Goal: Use online tool/utility

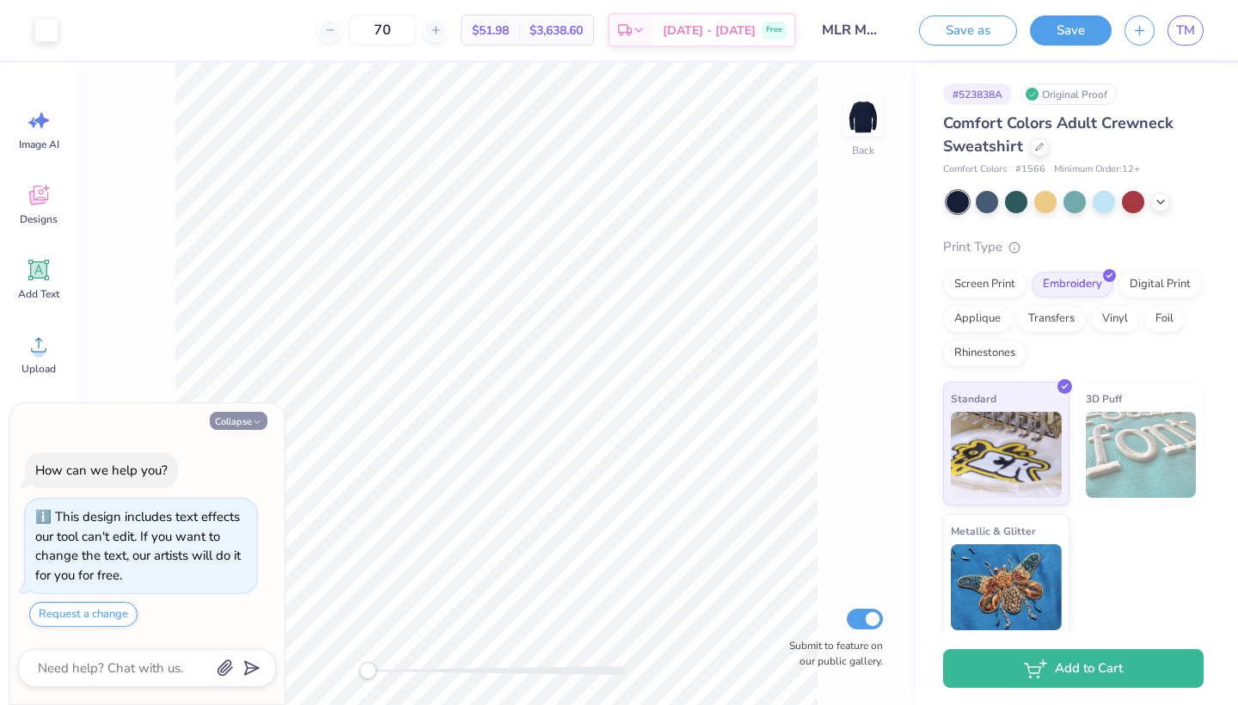
click at [223, 420] on button "Collapse" at bounding box center [239, 421] width 58 height 18
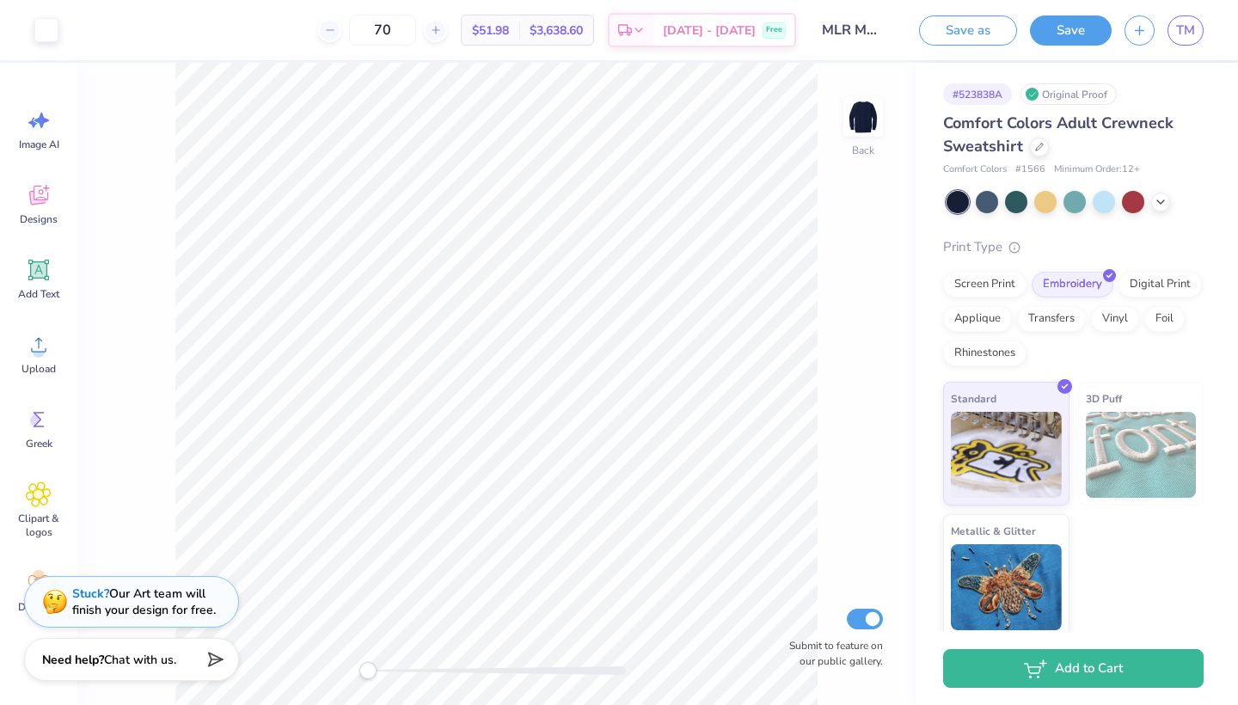
type textarea "x"
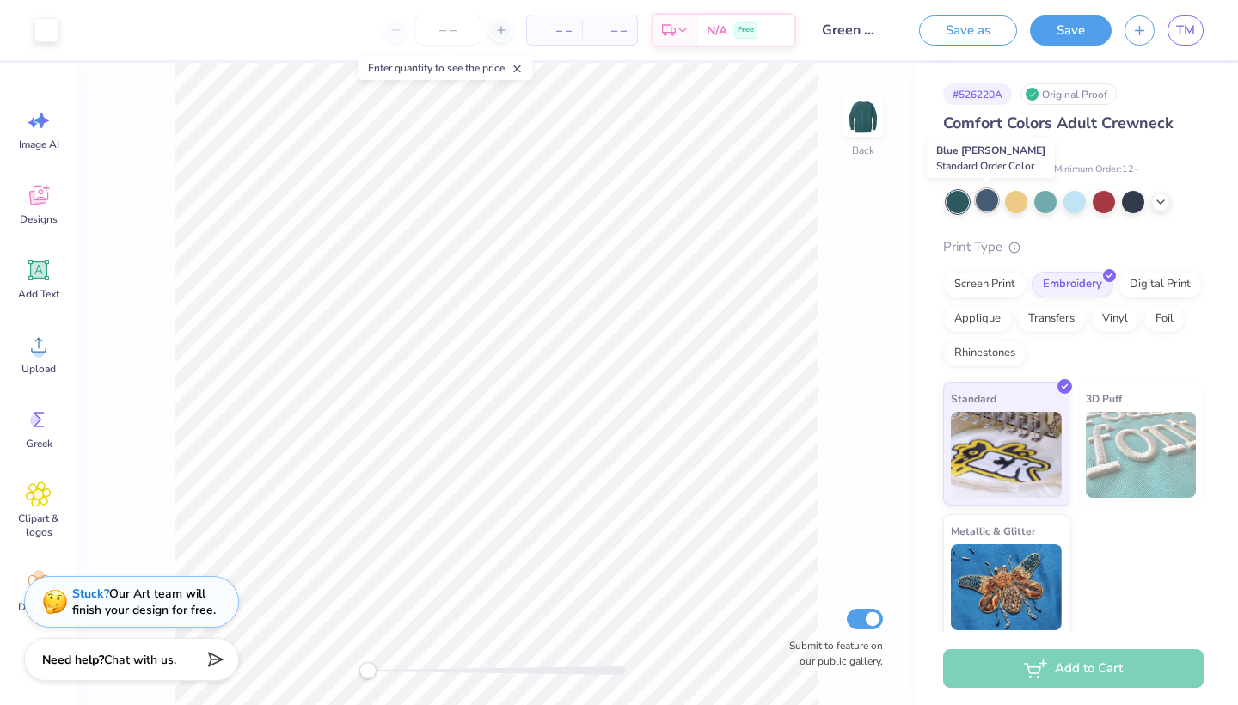
click at [978, 205] on div at bounding box center [986, 200] width 22 height 22
click at [1157, 201] on icon at bounding box center [1160, 200] width 14 height 14
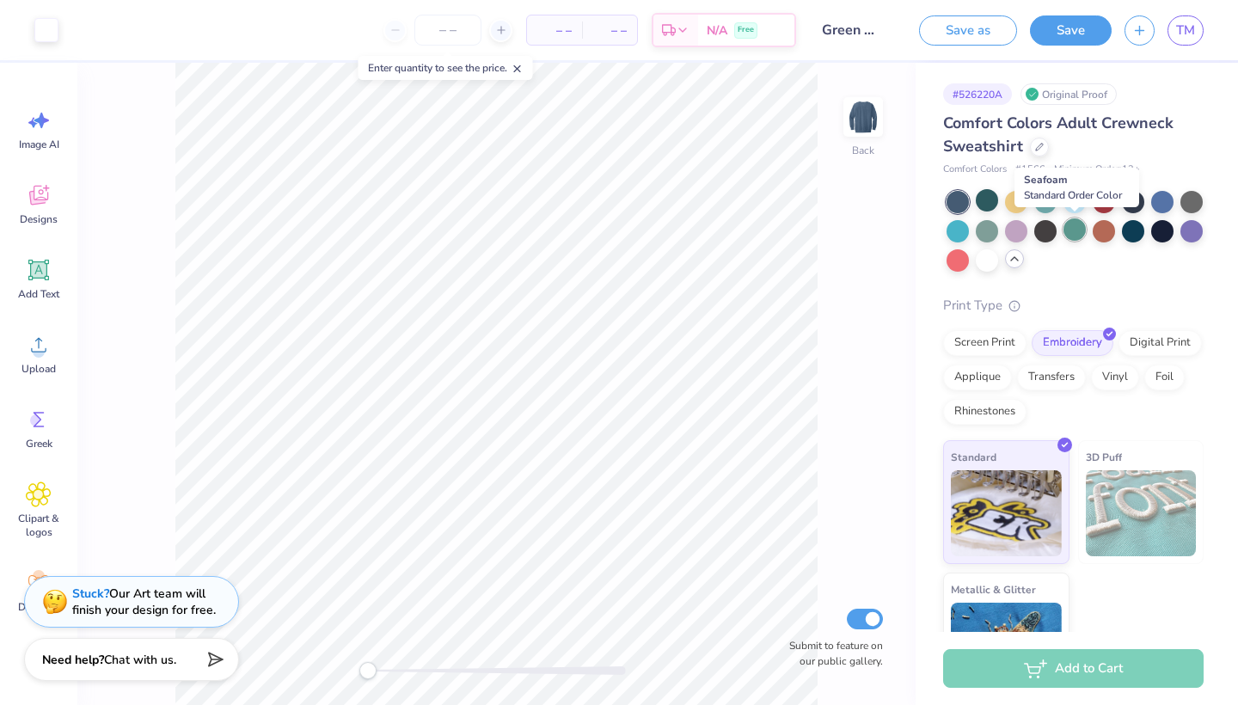
click at [1076, 228] on div at bounding box center [1074, 229] width 22 height 22
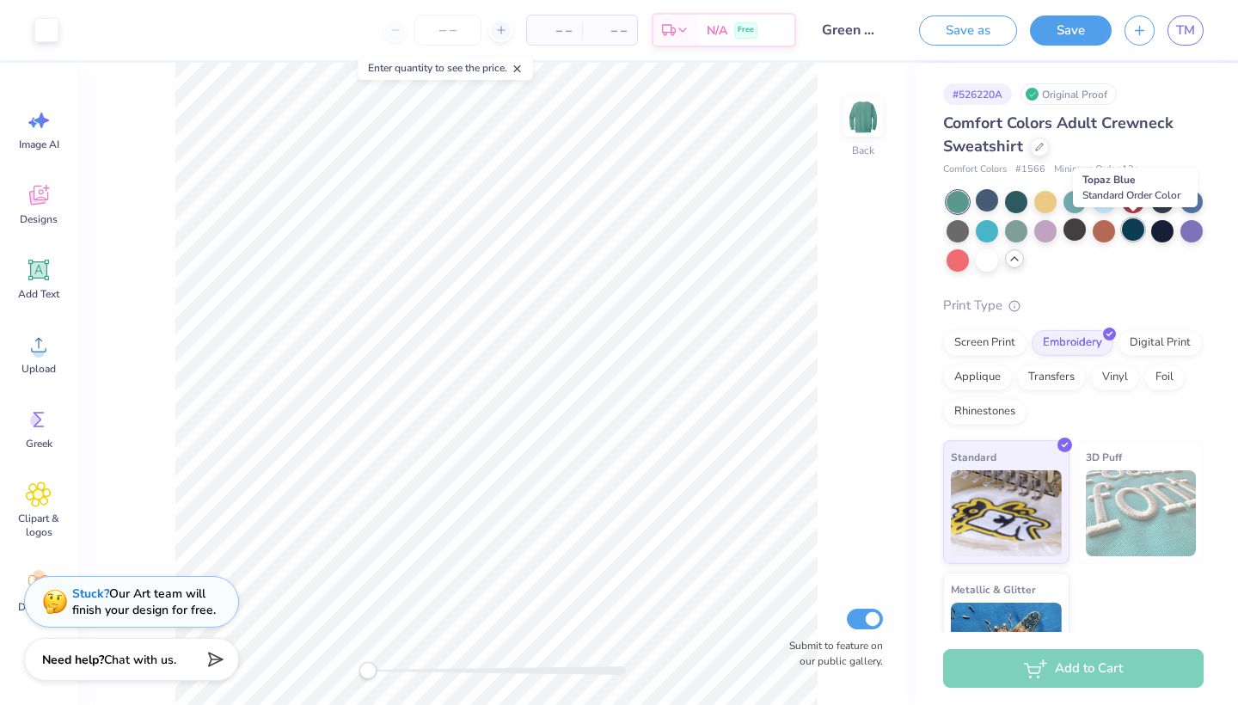
click at [1133, 230] on div at bounding box center [1133, 229] width 22 height 22
click at [1013, 235] on div at bounding box center [1016, 229] width 22 height 22
click at [1013, 201] on div at bounding box center [1016, 200] width 22 height 22
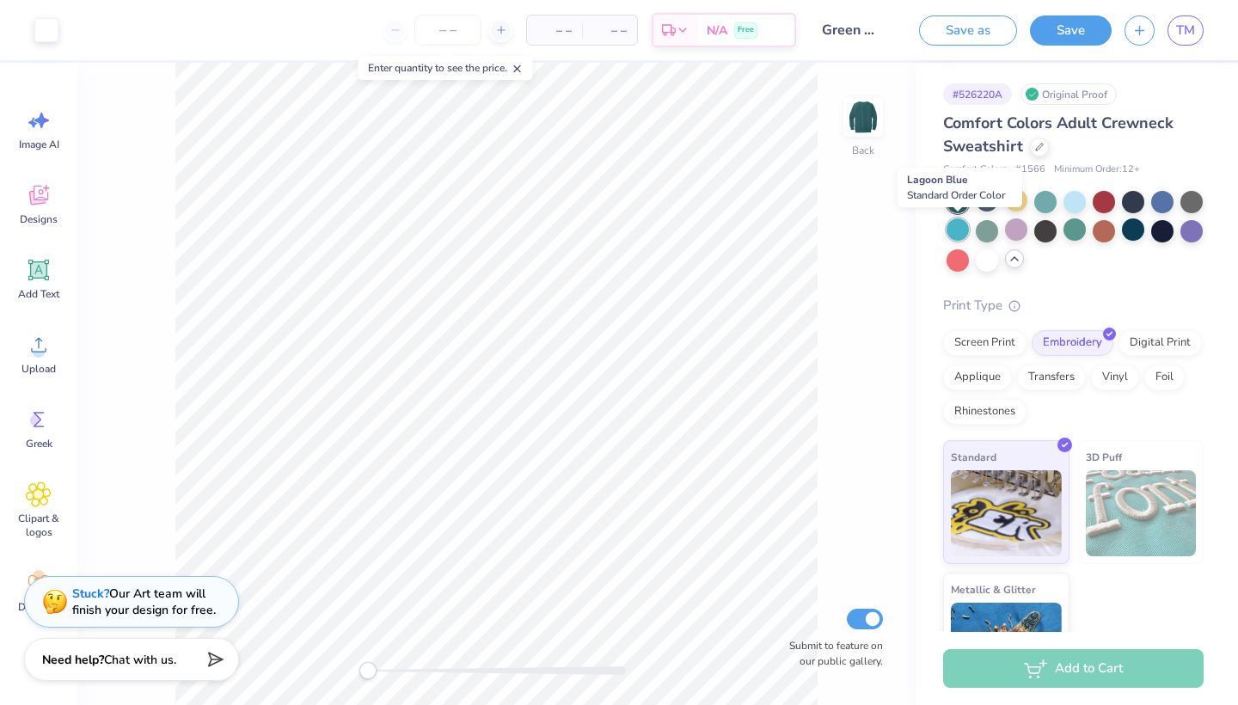
click at [952, 230] on div at bounding box center [957, 229] width 22 height 22
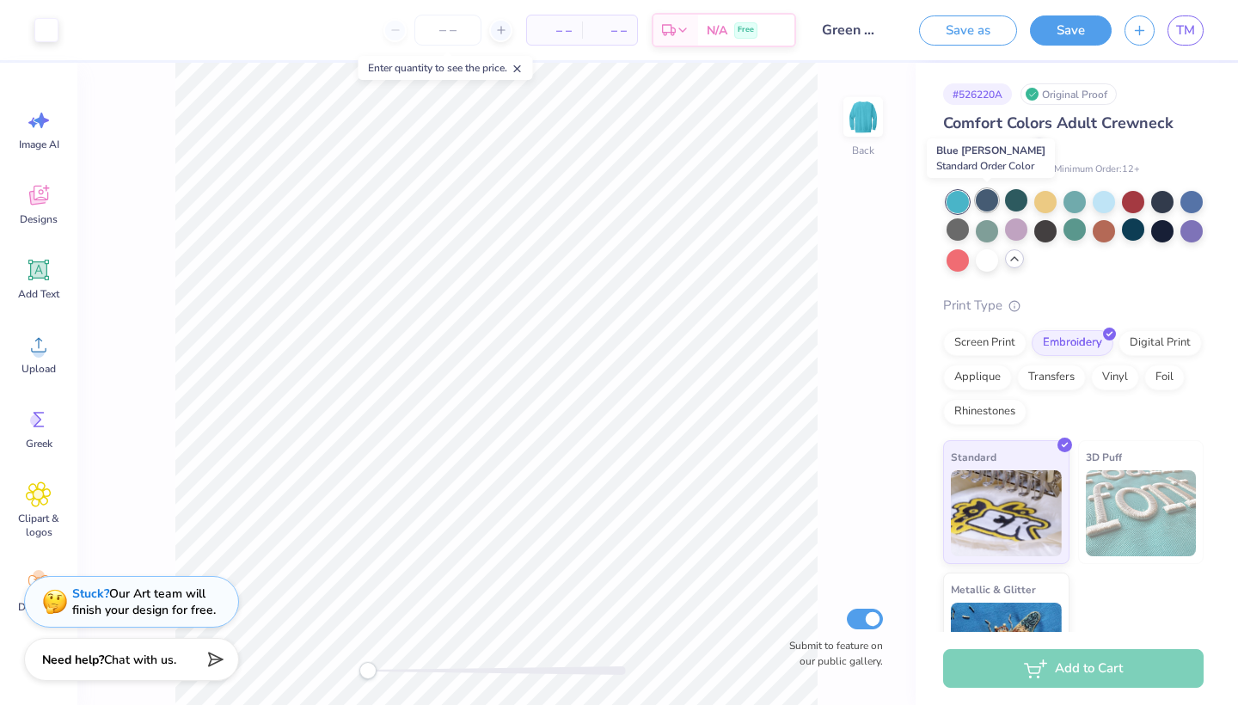
click at [982, 208] on div at bounding box center [986, 200] width 22 height 22
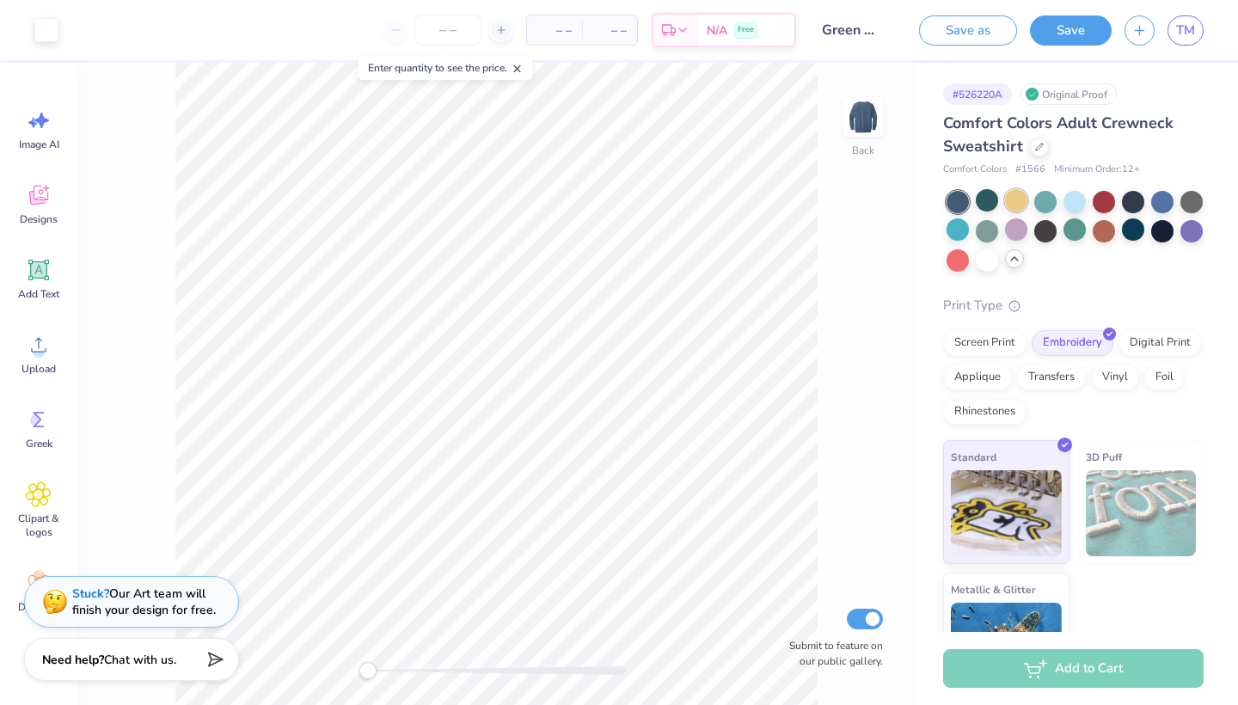
click at [1014, 202] on div at bounding box center [1016, 200] width 22 height 22
click at [1050, 199] on div at bounding box center [1045, 200] width 22 height 22
click at [1072, 203] on div at bounding box center [1074, 200] width 22 height 22
click at [1104, 203] on div at bounding box center [1103, 200] width 22 height 22
